Goal: Task Accomplishment & Management: Use online tool/utility

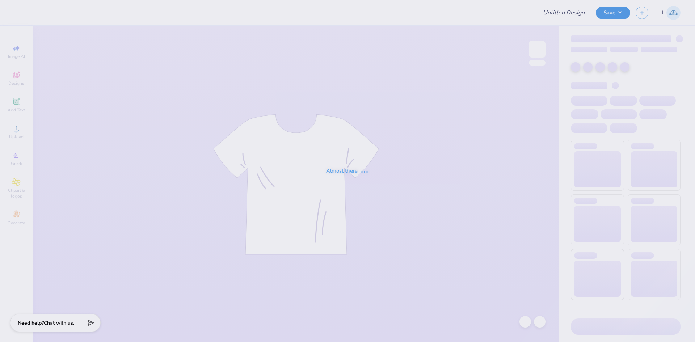
type input "UA Sigma Chi Fall Rush"
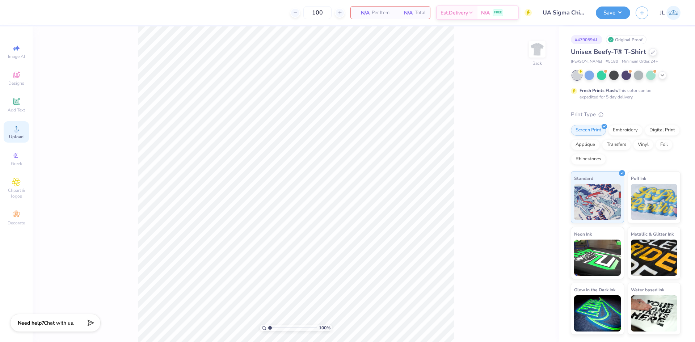
click at [21, 133] on div "Upload" at bounding box center [16, 131] width 25 height 21
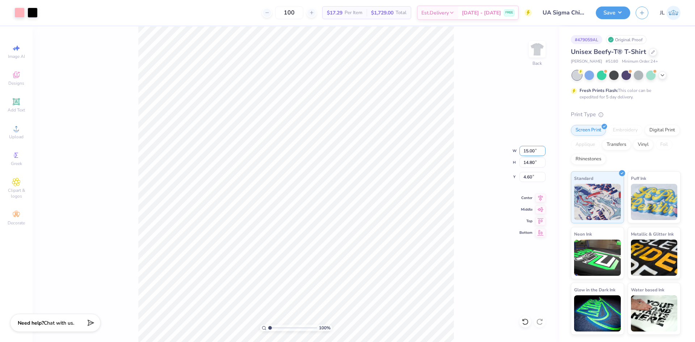
click at [529, 151] on input "15.00" at bounding box center [533, 151] width 26 height 10
type input "4.00"
type input "3.95"
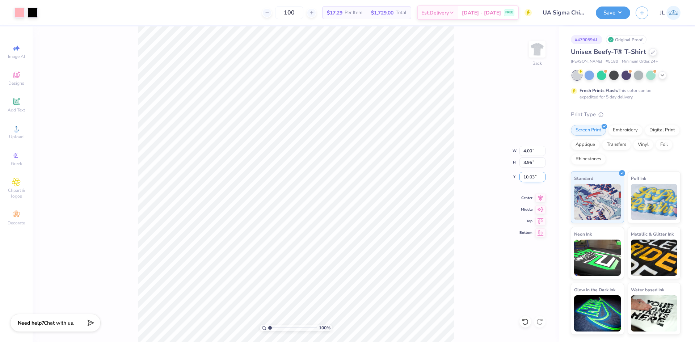
click at [531, 180] on input "10.03" at bounding box center [533, 177] width 26 height 10
type input "3.00"
click at [527, 151] on input "4.00" at bounding box center [533, 151] width 26 height 10
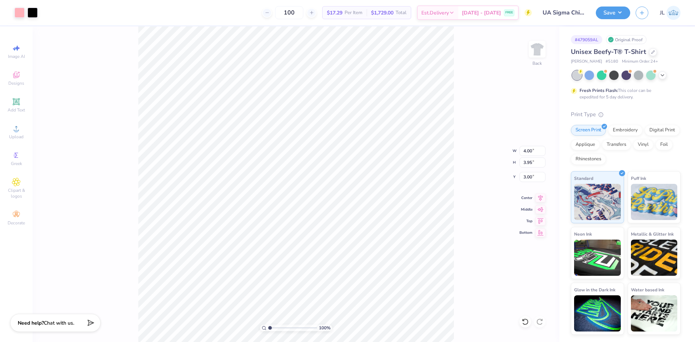
click at [488, 142] on div "100 % Back W 4.00 4.00 " H 3.95 3.95 " Y 3.00 3.00 " Center Middle Top Bottom" at bounding box center [296, 184] width 527 height 316
click at [525, 150] on input "4.00" at bounding box center [533, 151] width 26 height 10
type input "3.50"
type input "3.45"
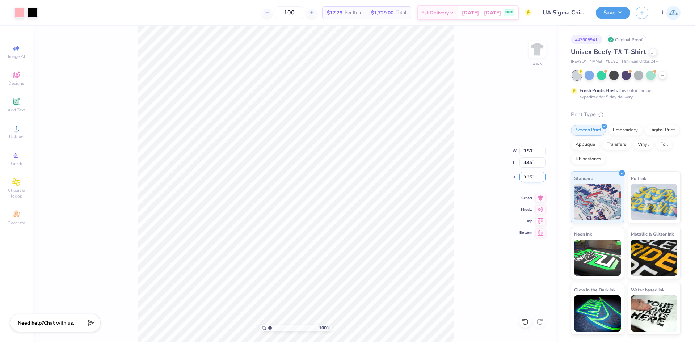
click at [525, 178] on input "3.25" at bounding box center [533, 177] width 26 height 10
click at [525, 177] on input "3.25" at bounding box center [533, 177] width 26 height 10
type input "3.00"
click at [539, 51] on img at bounding box center [537, 49] width 29 height 29
click at [532, 54] on div "Almost there" at bounding box center [364, 184] width 663 height 316
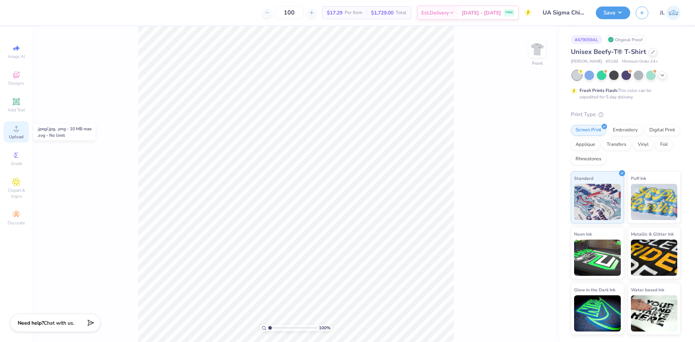
click at [21, 135] on span "Upload" at bounding box center [16, 137] width 14 height 6
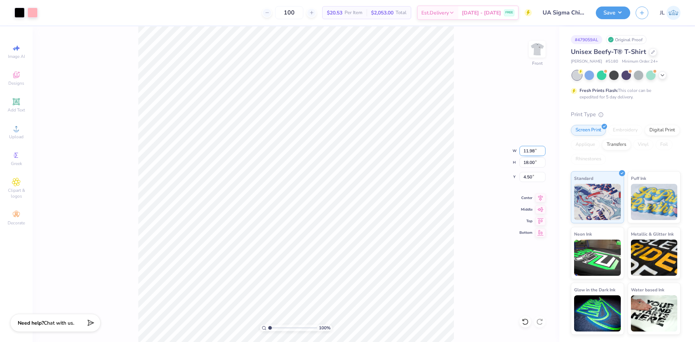
click at [528, 149] on input "11.98" at bounding box center [533, 151] width 26 height 10
click at [529, 149] on input "11.98" at bounding box center [533, 151] width 26 height 10
type input "11.98"
click at [530, 150] on input "11.98" at bounding box center [533, 151] width 26 height 10
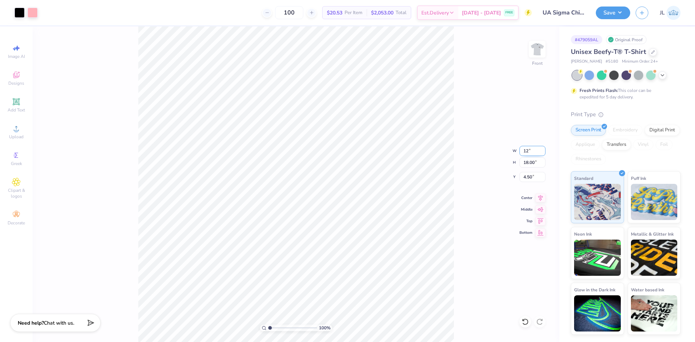
type input "12"
click at [531, 177] on input "4.50" at bounding box center [533, 177] width 26 height 10
click at [530, 177] on input "4.50" at bounding box center [533, 177] width 26 height 10
type input "3.00"
click at [526, 160] on input "18.00" at bounding box center [533, 163] width 26 height 10
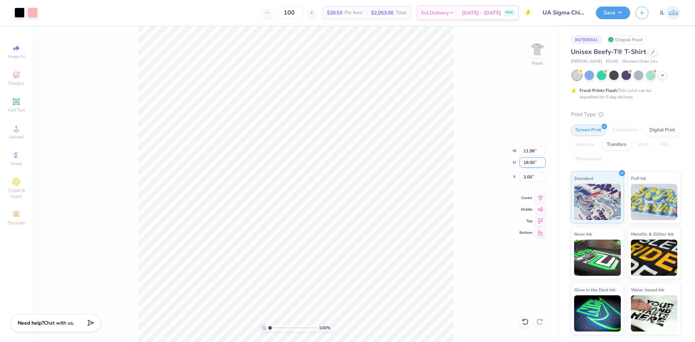
click at [526, 160] on input "18.00" at bounding box center [533, 163] width 26 height 10
type input "14"
type input "9.32"
type input "14.00"
type input "5.00"
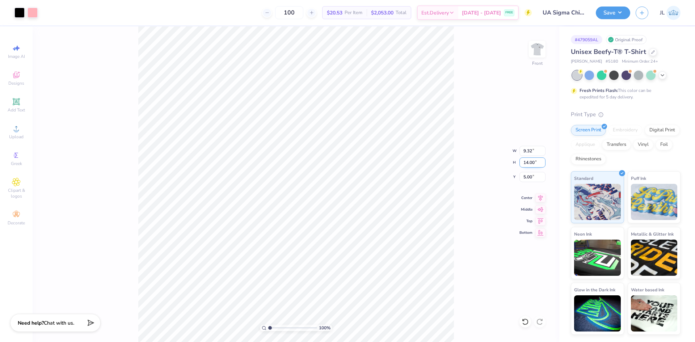
click at [527, 160] on input "14.00" at bounding box center [533, 163] width 26 height 10
type input "15"
type input "9.98"
type input "15.00"
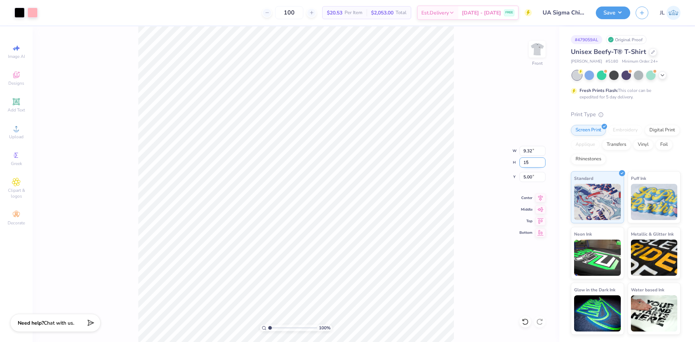
type input "4.50"
click at [526, 151] on input "9.98" at bounding box center [533, 151] width 26 height 10
type input "10.00"
type input "15.03"
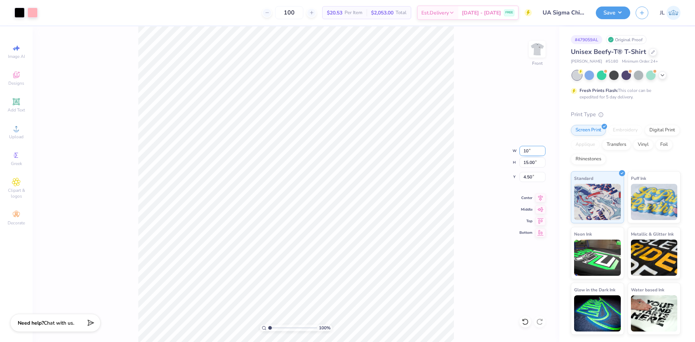
type input "4.49"
click at [526, 152] on input "10.00" at bounding box center [533, 151] width 26 height 10
type input "11.98"
type input "18.00"
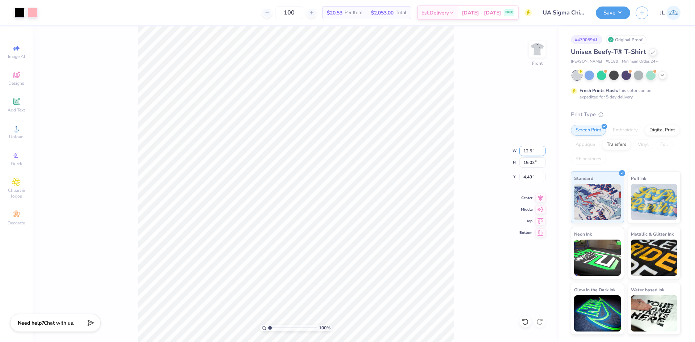
type input "3.00"
click at [527, 150] on input "11.98" at bounding box center [533, 151] width 26 height 10
type input "10.00"
type input "15.03"
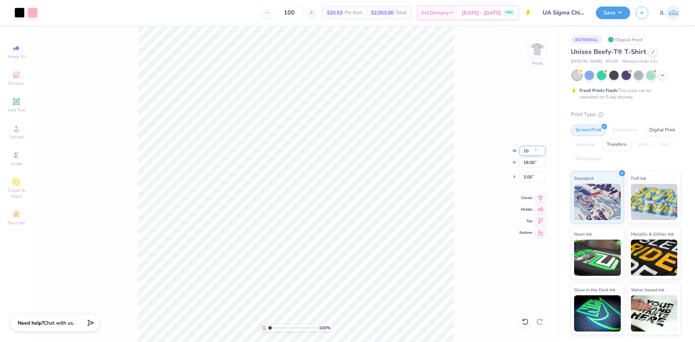
type input "4.49"
click at [529, 163] on input "15.03" at bounding box center [533, 163] width 26 height 10
type input "15"
type input "9.98"
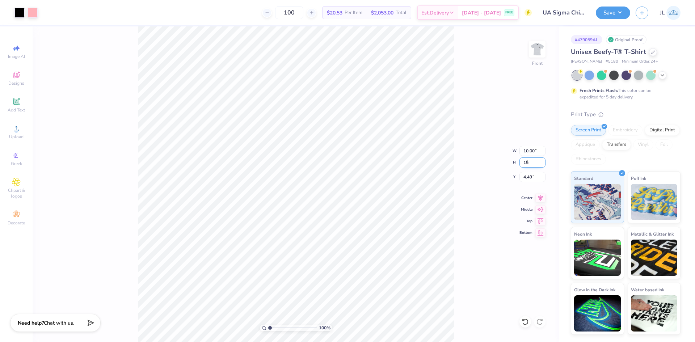
type input "15.00"
click at [529, 176] on input "4.50" at bounding box center [533, 177] width 26 height 10
type input "3.00"
click at [489, 187] on div "100 % Front W 9.98 9.98 " H 15.00 15.00 " Y 3.00 3.00 " Center Middle Top Bottom" at bounding box center [296, 184] width 527 height 316
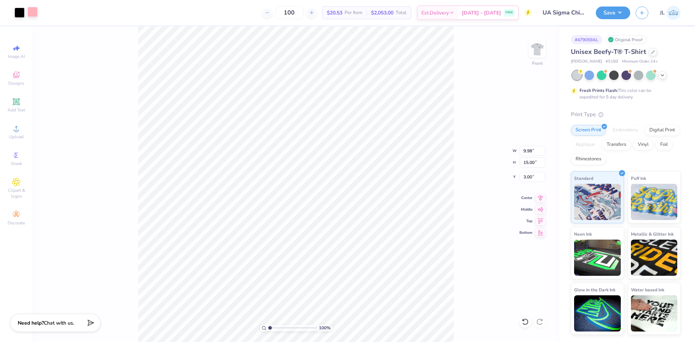
click at [34, 11] on div at bounding box center [33, 12] width 10 height 10
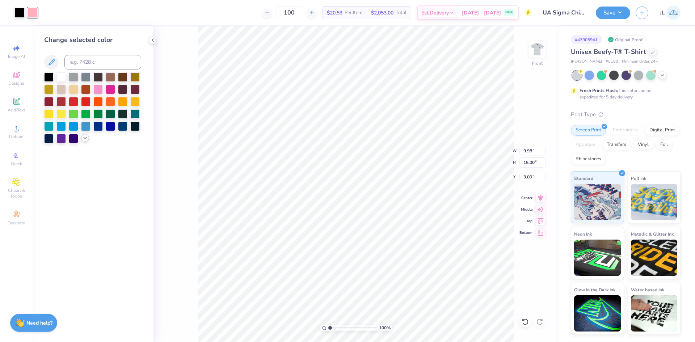
click at [82, 141] on icon at bounding box center [85, 138] width 6 height 6
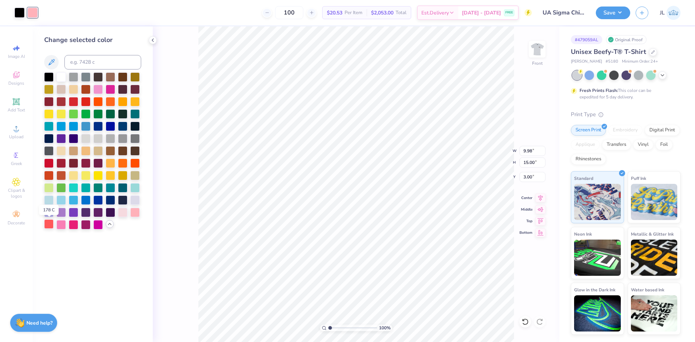
click at [50, 225] on div at bounding box center [48, 223] width 9 height 9
click at [138, 213] on div at bounding box center [134, 211] width 9 height 9
click at [121, 214] on div at bounding box center [122, 211] width 9 height 9
click at [63, 226] on div at bounding box center [60, 223] width 9 height 9
click at [76, 225] on div at bounding box center [73, 223] width 9 height 9
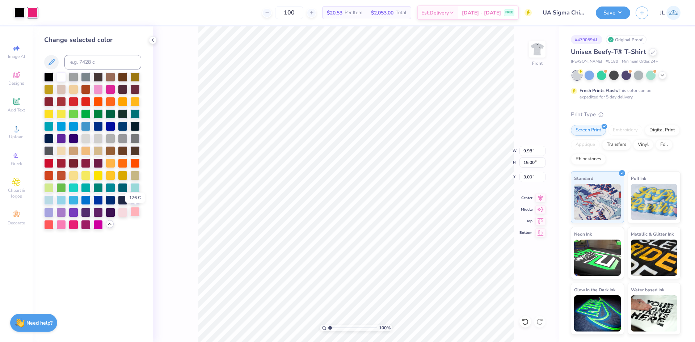
click at [139, 211] on div at bounding box center [134, 211] width 9 height 9
click at [133, 222] on div at bounding box center [92, 150] width 97 height 157
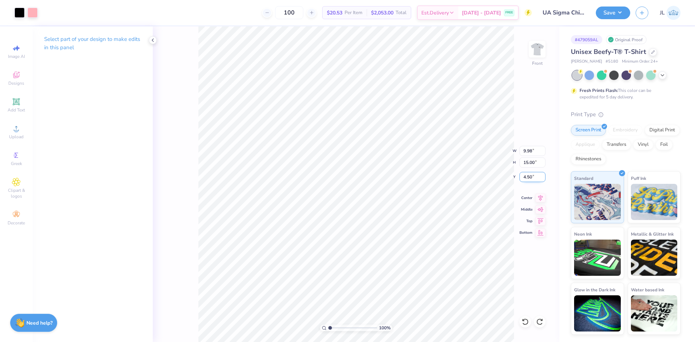
click at [528, 176] on input "4.50" at bounding box center [533, 177] width 26 height 10
type input "3.00"
click at [536, 45] on img at bounding box center [537, 49] width 29 height 29
click at [532, 53] on img at bounding box center [537, 49] width 29 height 29
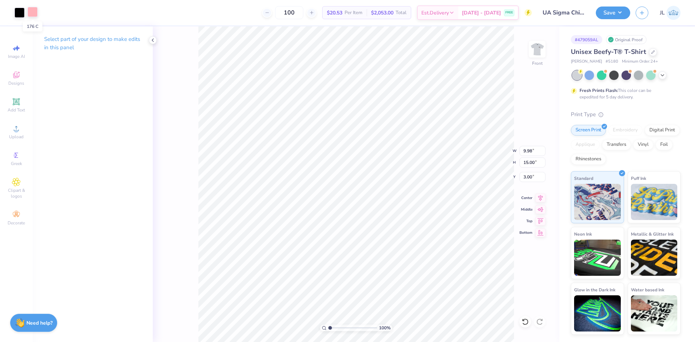
click at [34, 11] on div at bounding box center [33, 12] width 10 height 10
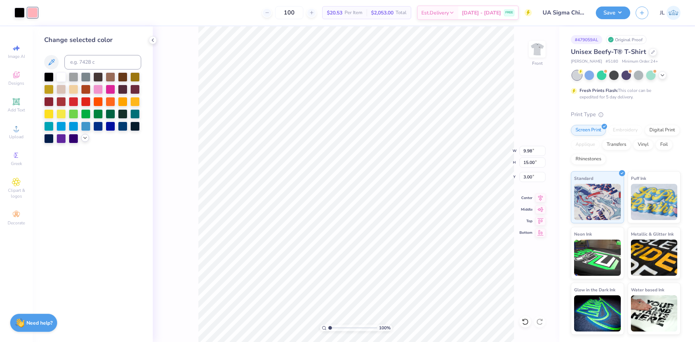
click at [84, 138] on icon at bounding box center [85, 138] width 6 height 6
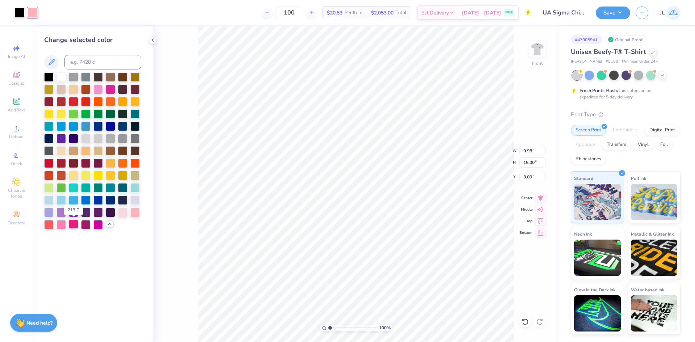
click at [71, 225] on div at bounding box center [73, 223] width 9 height 9
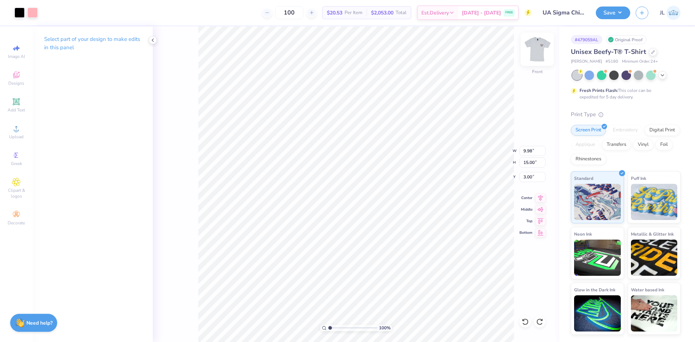
click at [539, 52] on img at bounding box center [537, 49] width 29 height 29
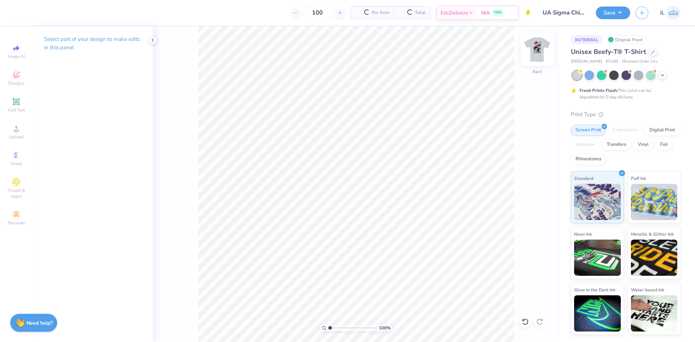
click at [533, 49] on img at bounding box center [537, 49] width 29 height 29
click at [20, 127] on icon at bounding box center [16, 128] width 9 height 9
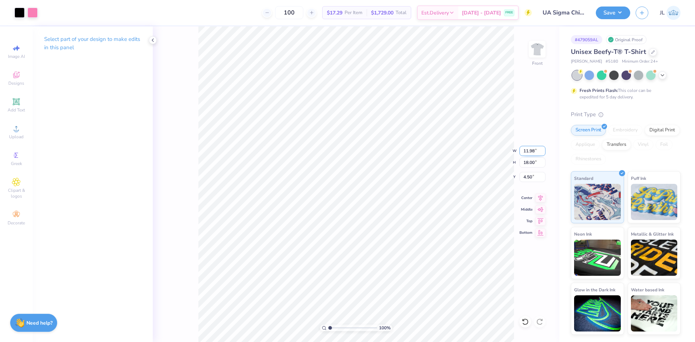
click at [525, 155] on input "11.98" at bounding box center [533, 151] width 26 height 10
click at [525, 152] on input "11.98" at bounding box center [533, 151] width 26 height 10
click at [528, 158] on input "18.00" at bounding box center [533, 163] width 26 height 10
type input "15"
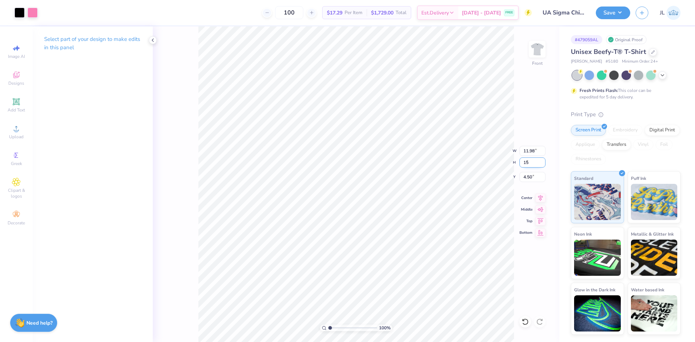
type input "9.98"
type input "15.00"
click at [529, 177] on input "6.00" at bounding box center [533, 177] width 26 height 10
type input "3.00"
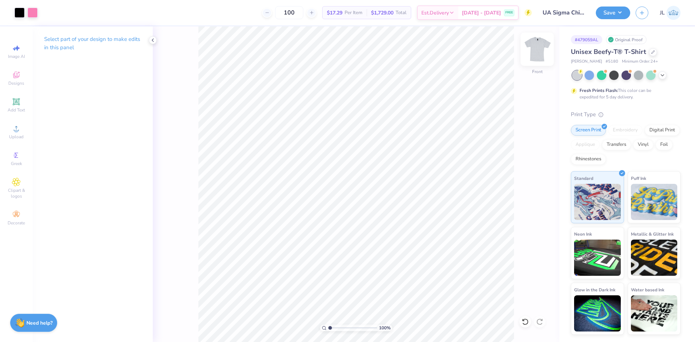
click at [533, 49] on img at bounding box center [537, 49] width 29 height 29
click at [17, 137] on span "Upload" at bounding box center [16, 137] width 14 height 6
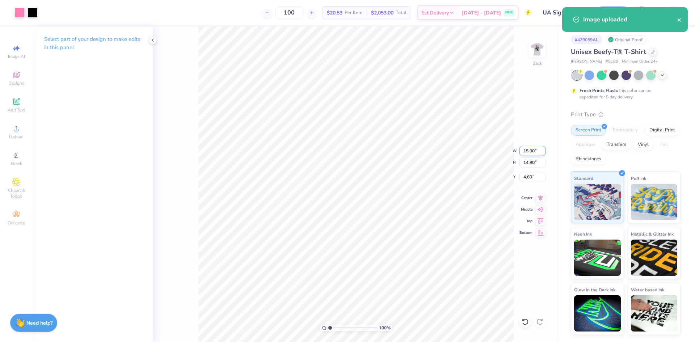
click at [532, 156] on input "15.00" at bounding box center [533, 151] width 26 height 10
click at [531, 155] on input "15.00" at bounding box center [533, 151] width 26 height 10
type input "3.50"
type input "3.45"
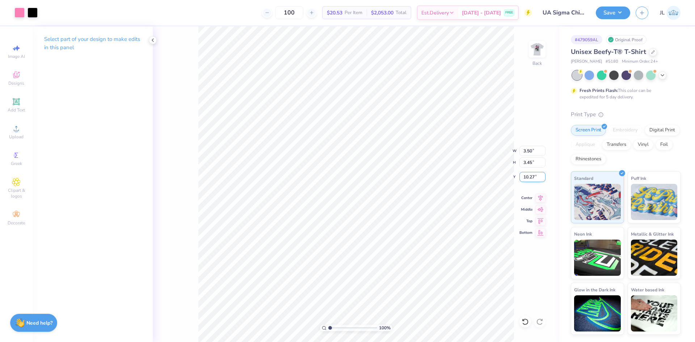
click at [527, 177] on input "10.27" at bounding box center [533, 177] width 26 height 10
type input "3.00"
click at [334, 327] on input "range" at bounding box center [352, 328] width 49 height 7
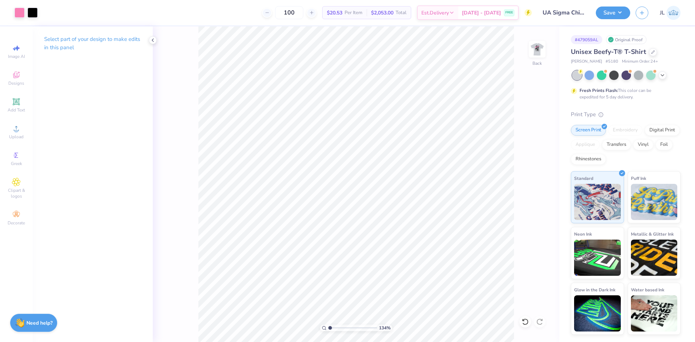
drag, startPoint x: 332, startPoint y: 328, endPoint x: 307, endPoint y: 323, distance: 25.6
type input "1"
click at [328, 325] on input "range" at bounding box center [352, 328] width 49 height 7
click at [542, 58] on img at bounding box center [537, 49] width 29 height 29
click at [17, 131] on icon at bounding box center [16, 128] width 5 height 5
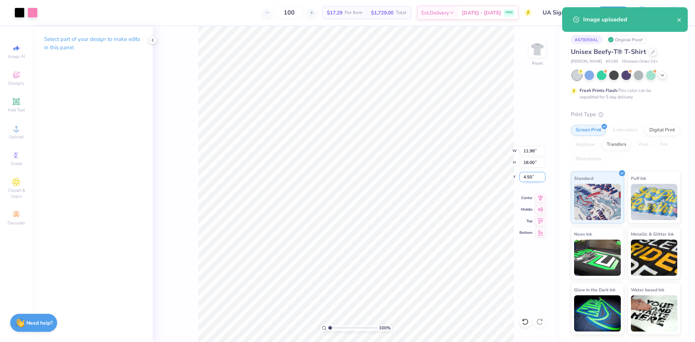
click at [528, 178] on input "4.50" at bounding box center [533, 177] width 26 height 10
type input "3.00"
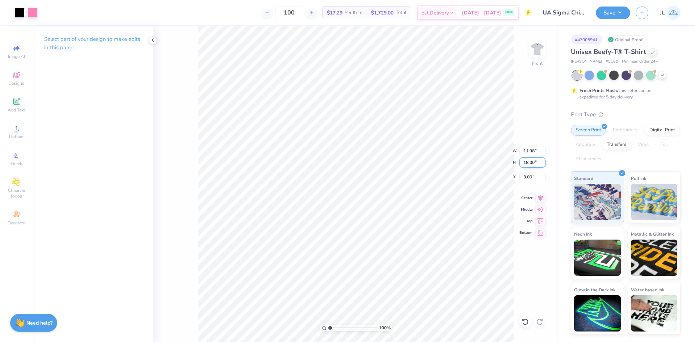
click at [527, 166] on input "18.00" at bounding box center [533, 163] width 26 height 10
type input "15"
type input "9.98"
type input "15.00"
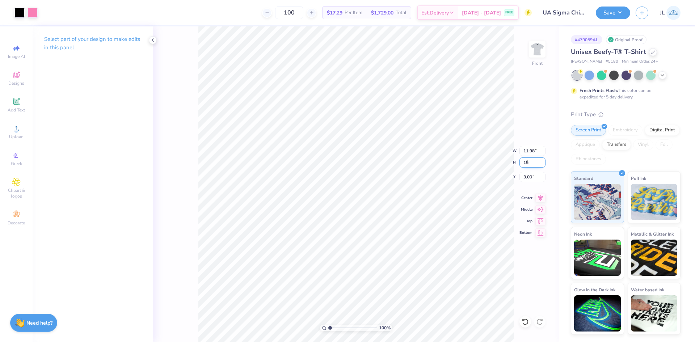
type input "4.50"
click at [527, 171] on div "100 % Front W 9.98 9.98 " H 15.00 15.00 " Y 4.50 4.50 " Center Middle Top Bottom" at bounding box center [356, 184] width 407 height 316
click at [526, 177] on div "100 % Front W 9.98 H 15.00 Y 4.50 Center Middle Top Bottom" at bounding box center [356, 184] width 407 height 316
click at [518, 176] on div "100 % Front W 9.98 9.98 " H 15.00 15.00 " Y 4.50 4.50 " Center Middle Top Bottom" at bounding box center [356, 184] width 407 height 316
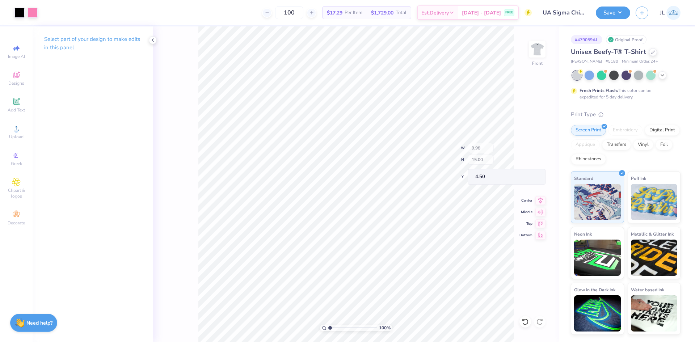
click at [524, 175] on div "100 % Front W 9.98 H 15.00 Y 4.50 Center Middle Top Bottom" at bounding box center [356, 184] width 407 height 316
click at [524, 175] on div "100 % Front" at bounding box center [356, 184] width 407 height 316
click at [528, 179] on input "4.46" at bounding box center [533, 177] width 26 height 10
type input "3.00"
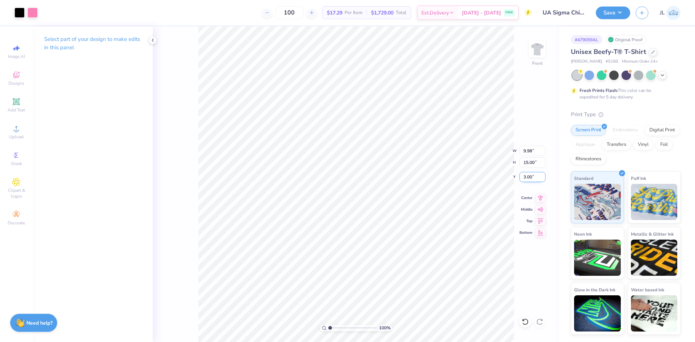
click at [529, 178] on input "3.00" at bounding box center [533, 177] width 26 height 10
type input "3.00"
click at [541, 48] on img at bounding box center [537, 49] width 29 height 29
click at [21, 130] on div "Upload" at bounding box center [16, 131] width 25 height 21
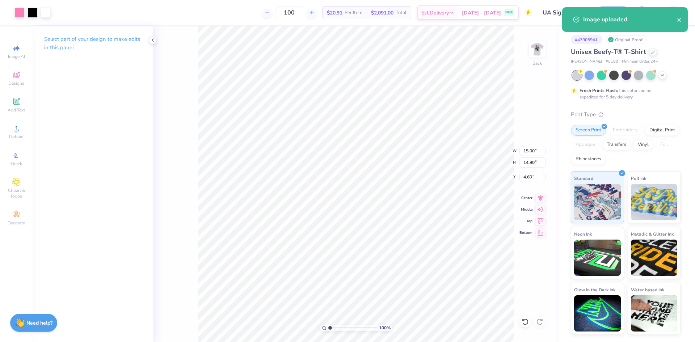
click at [528, 156] on div "100 % Back W 15.00 15.00 " H 14.80 14.80 " Y 4.60 4.60 " Center Middle Top Bott…" at bounding box center [356, 184] width 407 height 316
click at [528, 156] on div "100 % Back W 15.00 H 14.80 Y 4.60 Center Middle Top Bottom" at bounding box center [356, 184] width 407 height 316
click at [528, 152] on input "15.00" at bounding box center [533, 151] width 26 height 10
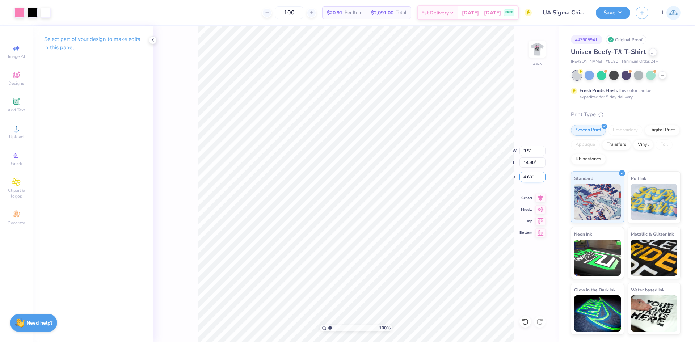
click at [527, 176] on input "4.60" at bounding box center [533, 177] width 26 height 10
type input "3.50"
type input "3.45"
click at [527, 176] on input "10.27" at bounding box center [533, 177] width 26 height 10
type input "3.00"
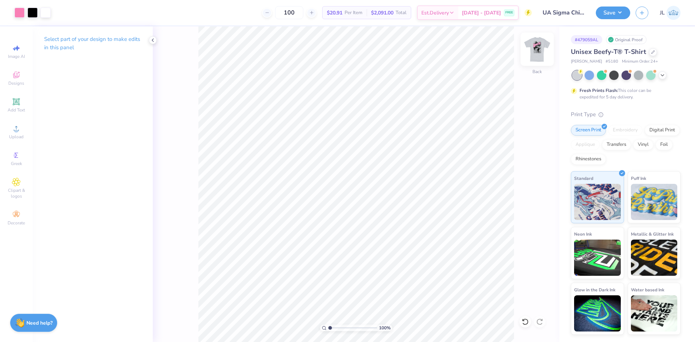
click at [536, 59] on img at bounding box center [537, 49] width 29 height 29
click at [537, 47] on img at bounding box center [537, 49] width 29 height 29
click at [208, 13] on div "100 $20.91 Per Item $2,091.00 Total Est. Delivery [DATE] - [DATE] FREE" at bounding box center [294, 12] width 476 height 25
click at [540, 58] on img at bounding box center [537, 49] width 29 height 29
